Goal: Task Accomplishment & Management: Use online tool/utility

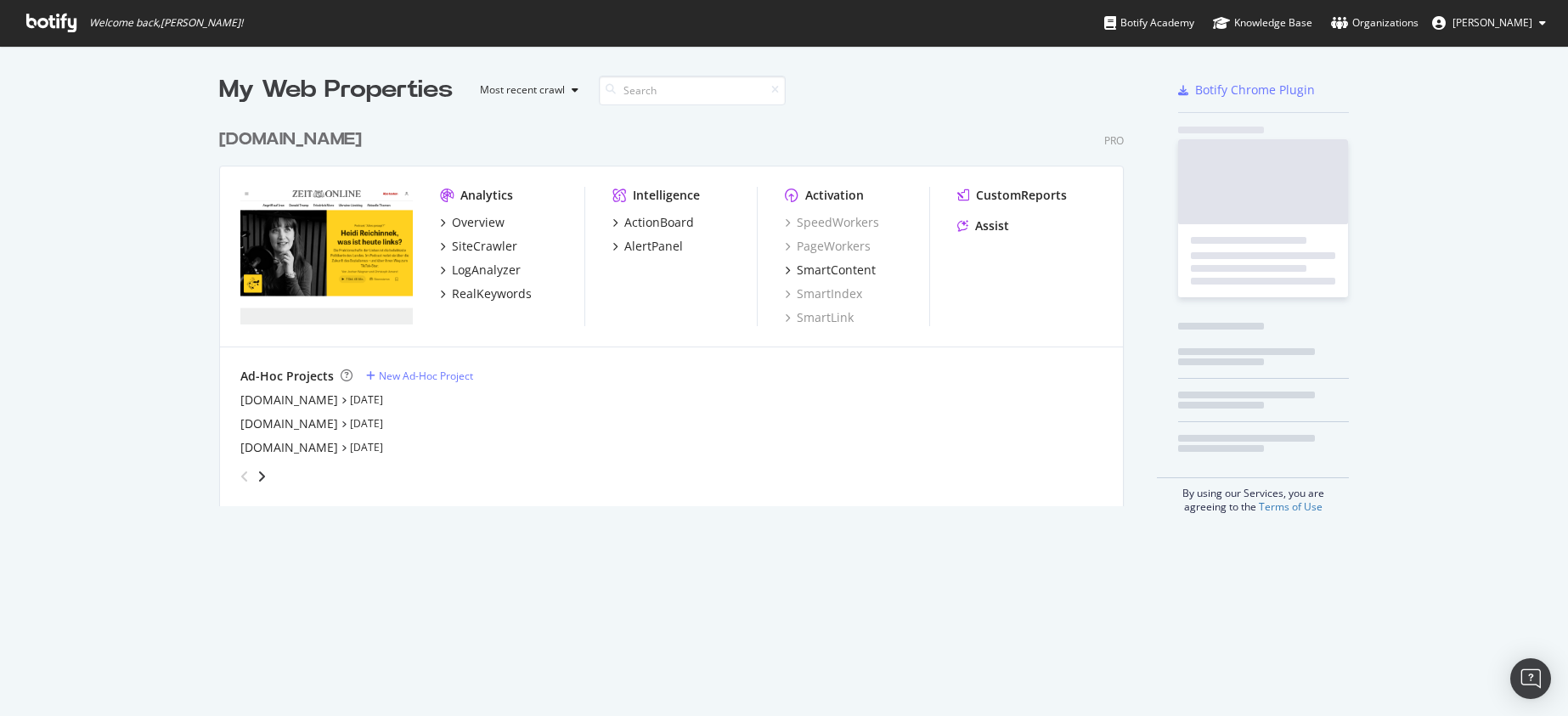
scroll to position [386, 906]
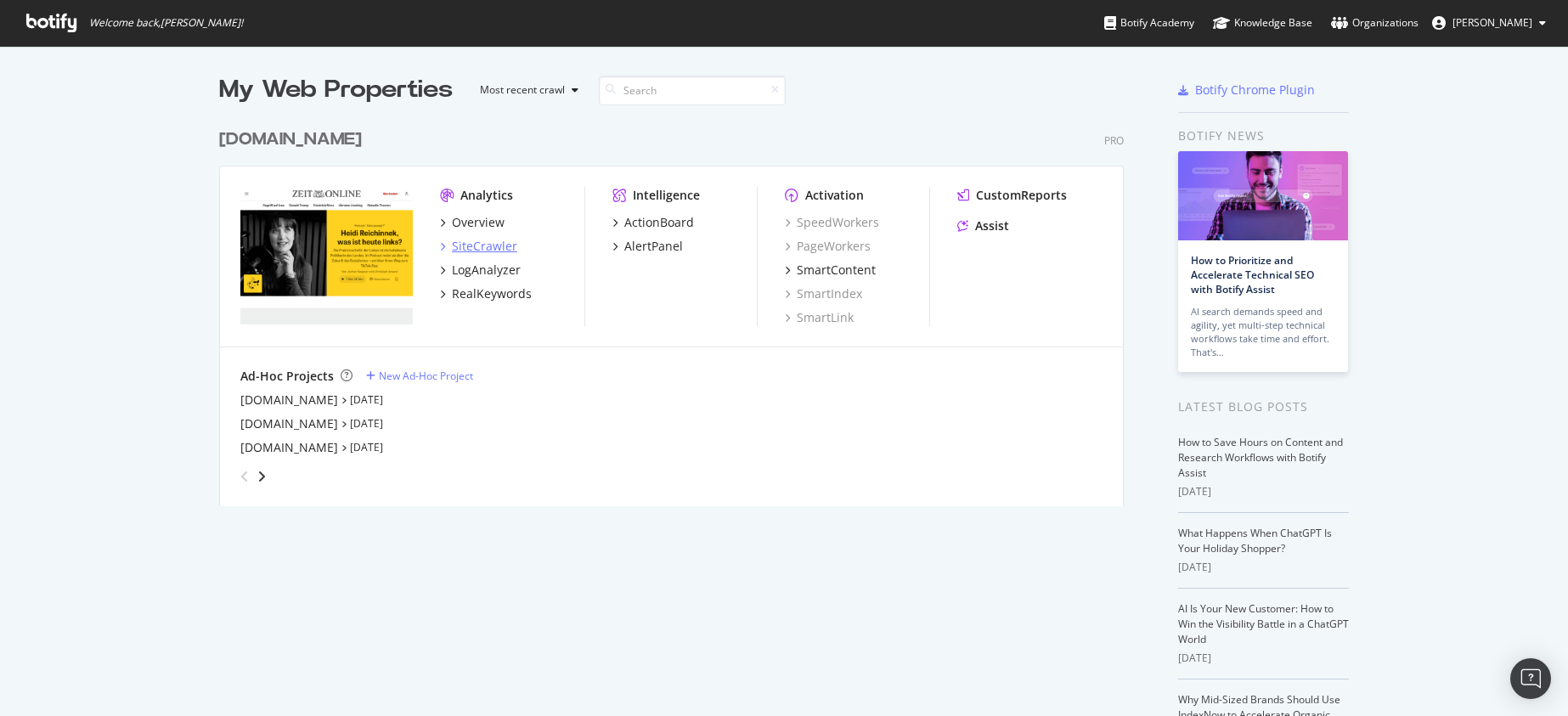
click at [486, 237] on div "SiteCrawler" at bounding box center [485, 246] width 66 height 17
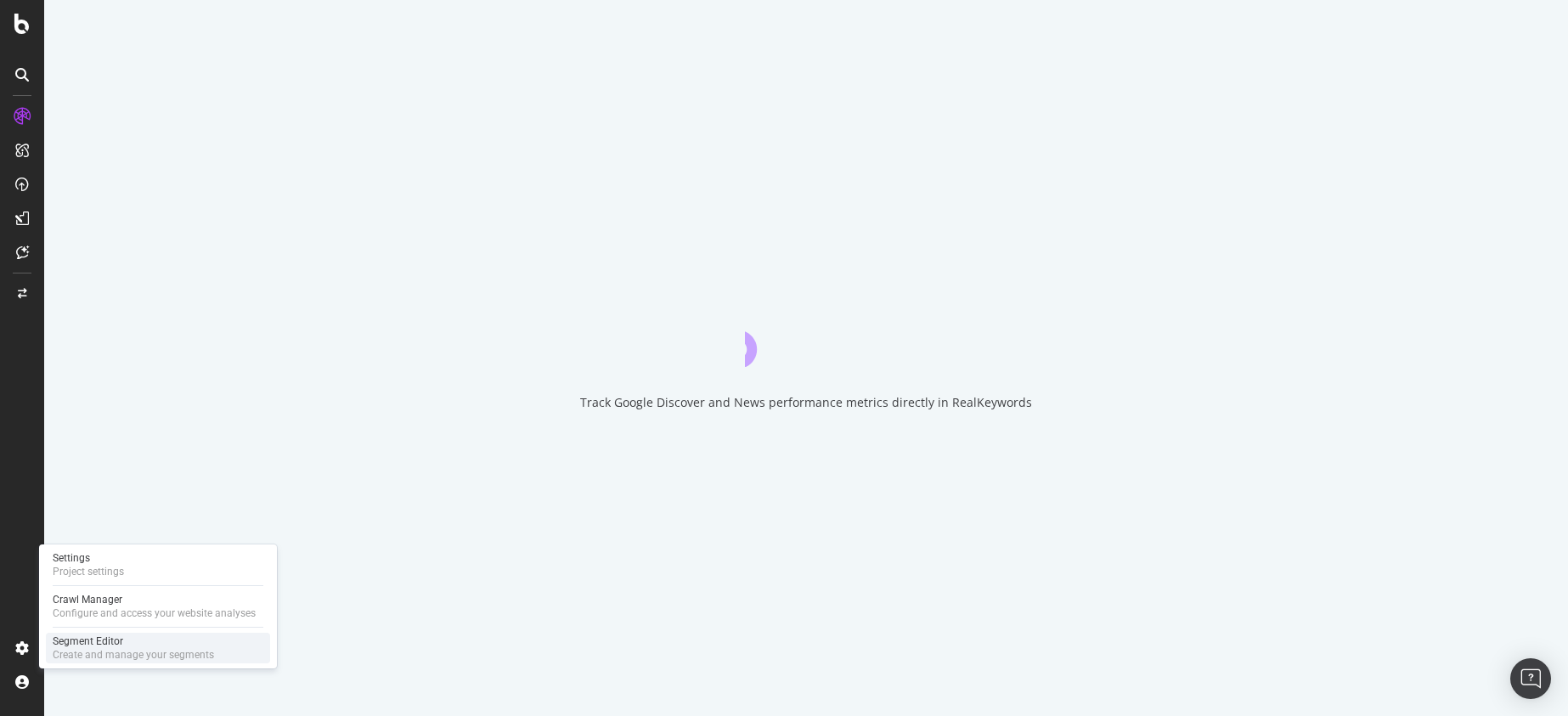
click at [99, 643] on div "Segment Editor" at bounding box center [133, 641] width 161 height 13
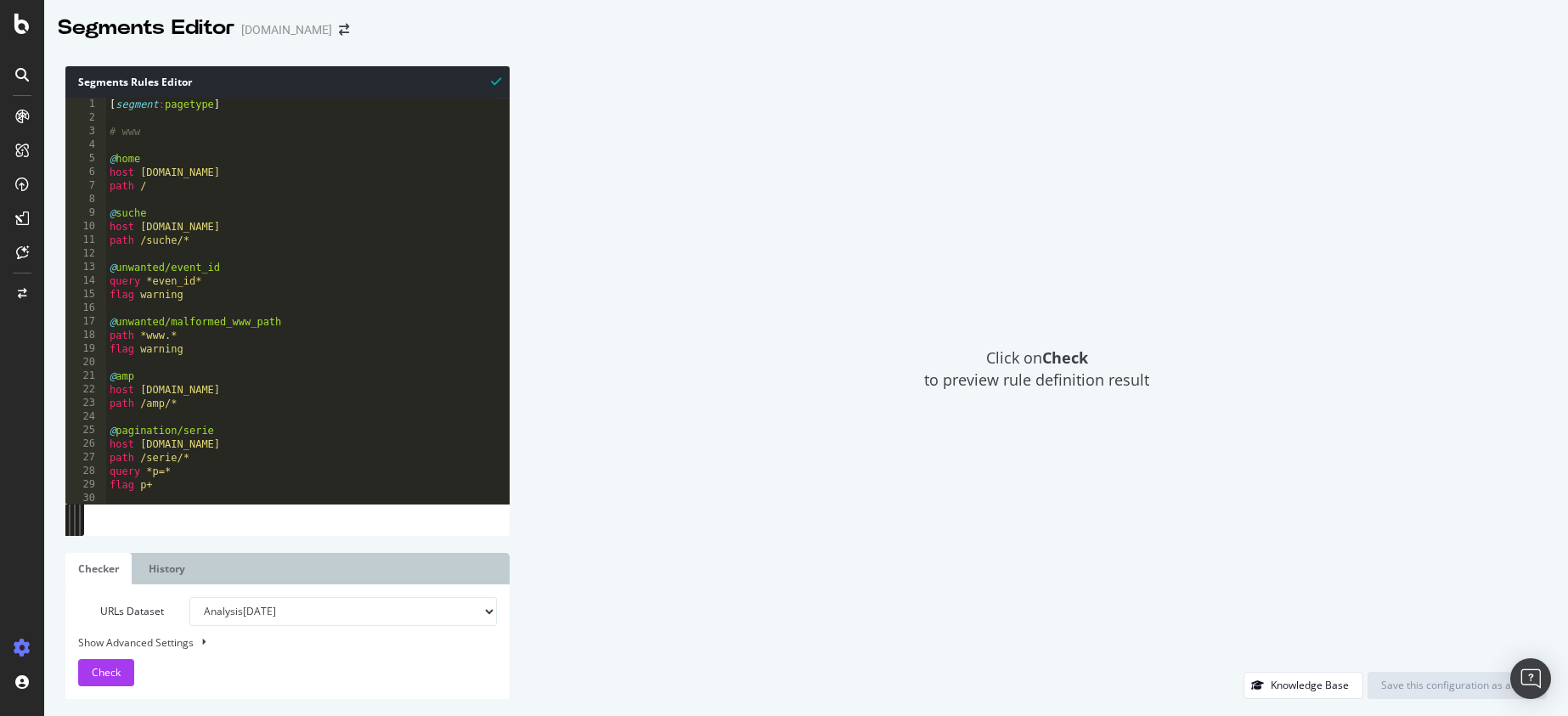
click at [173, 641] on div "Show Advanced Settings" at bounding box center [275, 642] width 419 height 16
select select "5000"
select select "100"
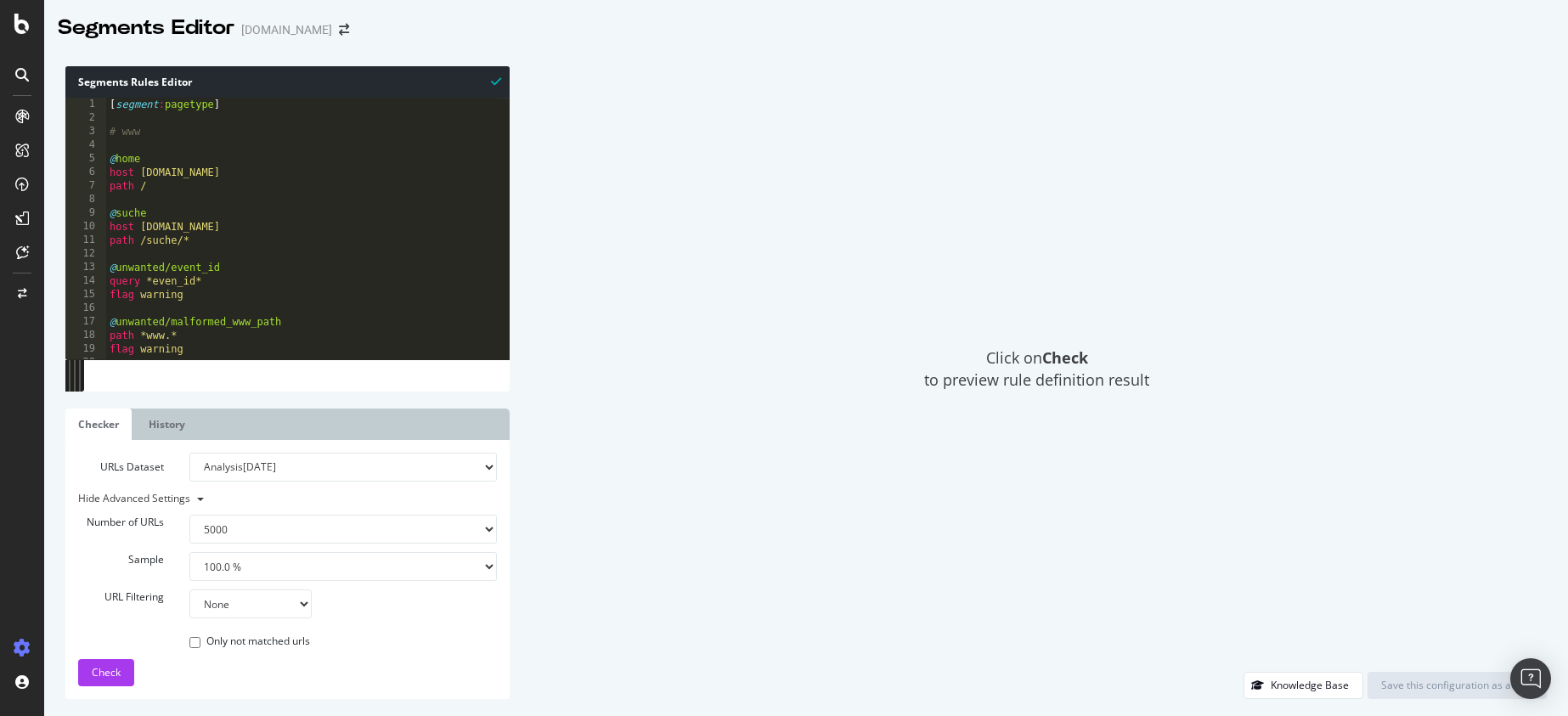
click at [279, 601] on select "None Equal to Not equal to Starts with Doesn't start with Ends with Doesn't end…" at bounding box center [251, 603] width 122 height 29
select select "eq"
click at [190, 589] on select "None Equal to Not equal to Starts with Doesn't start with Ends with Doesn't end…" at bounding box center [251, 603] width 122 height 29
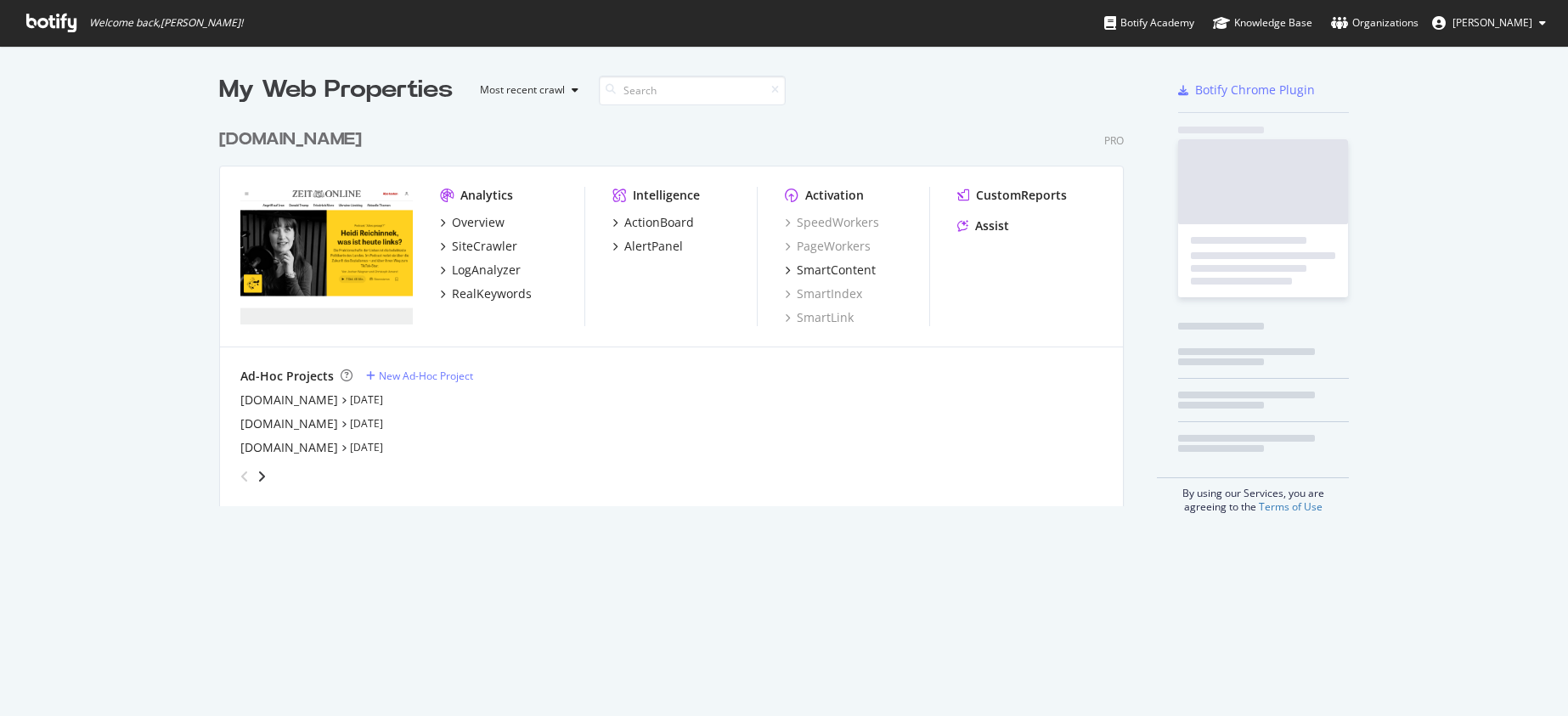
scroll to position [386, 906]
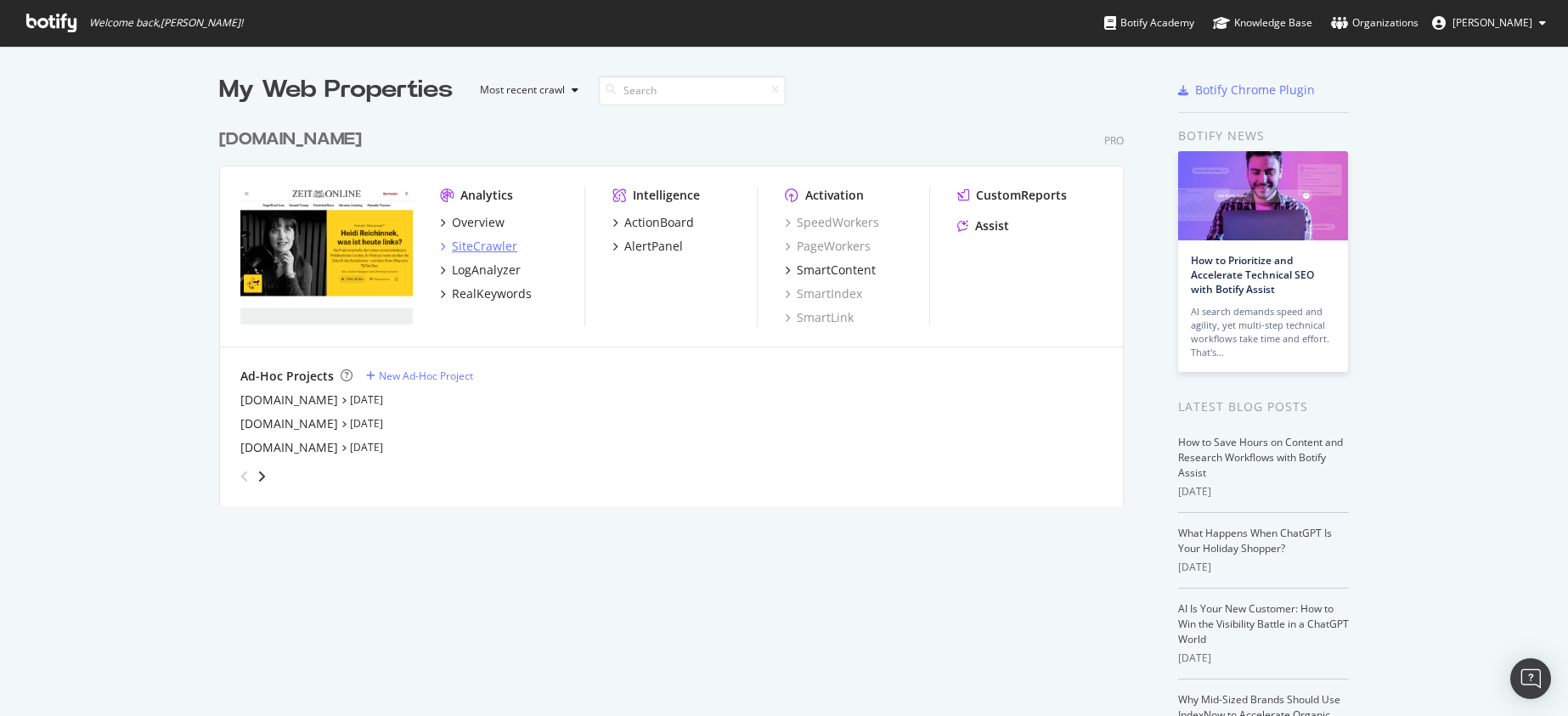
click at [478, 244] on div "SiteCrawler" at bounding box center [485, 246] width 66 height 17
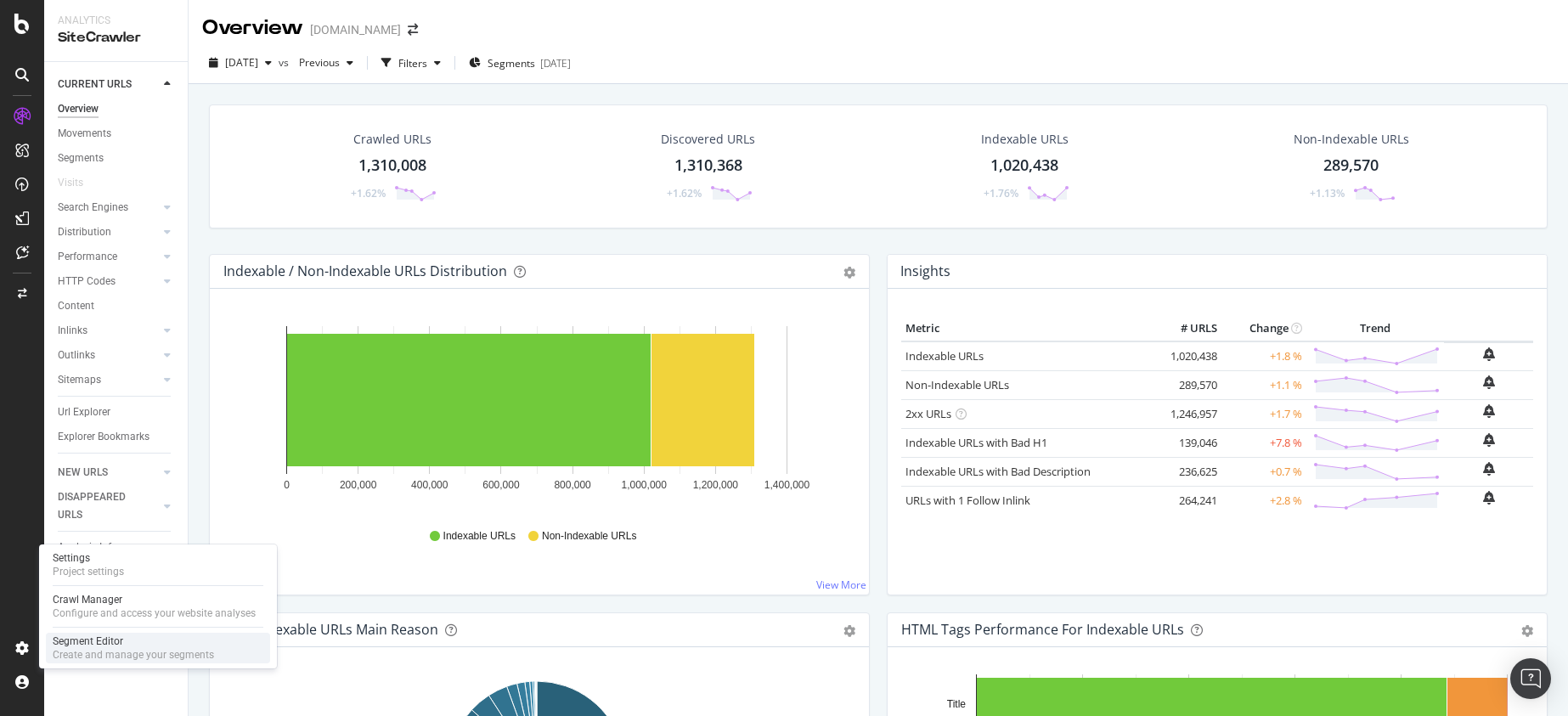
click at [124, 649] on div "Create and manage your segments" at bounding box center [133, 655] width 161 height 13
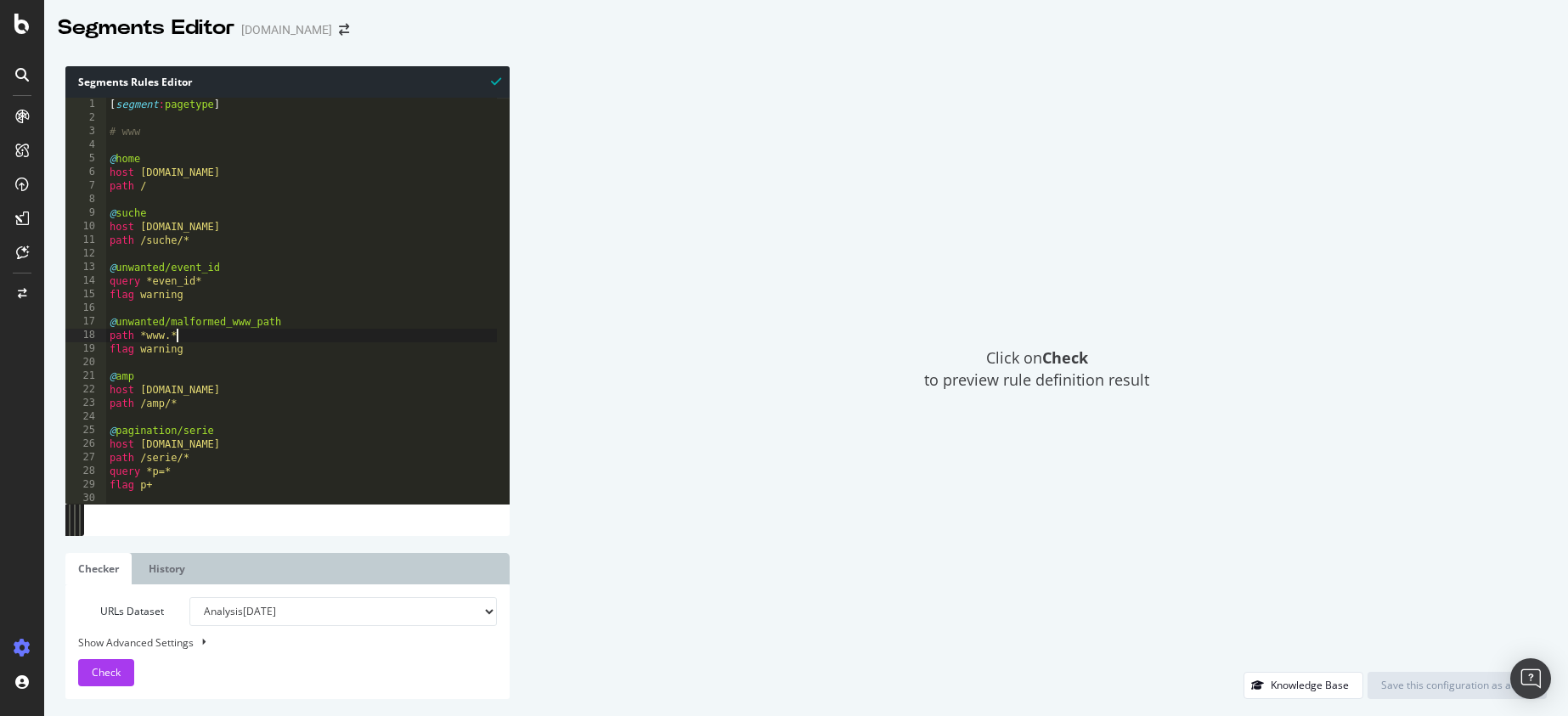
click at [261, 334] on div "[ segment : pagetype ] # www @ home host [DOMAIN_NAME] path / @ suche host [DOM…" at bounding box center [318, 307] width 423 height 420
type textarea "path *.xwd )"
